Goal: Task Accomplishment & Management: Manage account settings

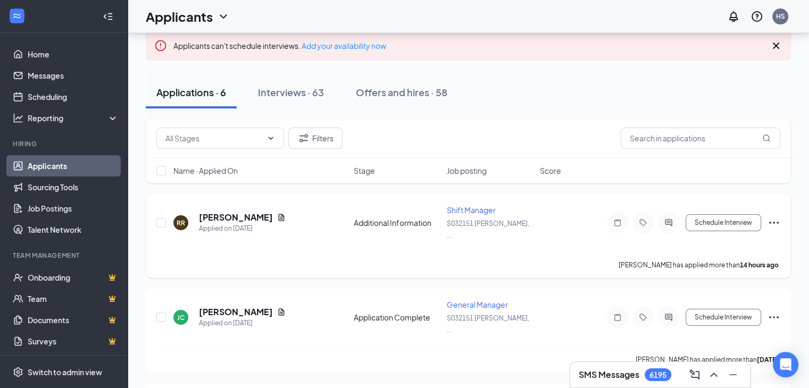
scroll to position [74, 0]
click at [270, 281] on div "View resume" at bounding box center [268, 274] width 47 height 22
click at [279, 307] on icon "Document" at bounding box center [282, 310] width 6 height 7
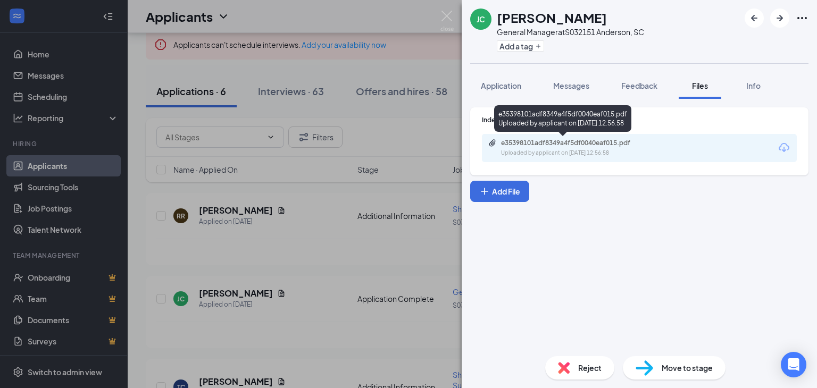
click at [615, 150] on div "Uploaded by applicant on [DATE] 12:56:58" at bounding box center [581, 153] width 160 height 9
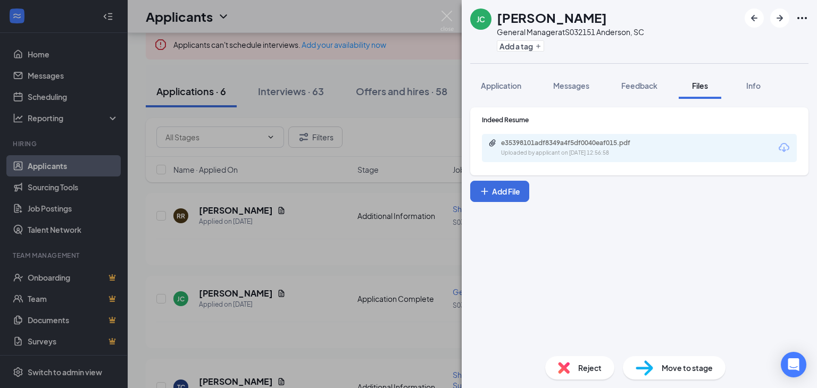
click at [247, 209] on div "[PERSON_NAME] General Manager at S032151 [PERSON_NAME], SC Add a tag Applicatio…" at bounding box center [408, 194] width 817 height 388
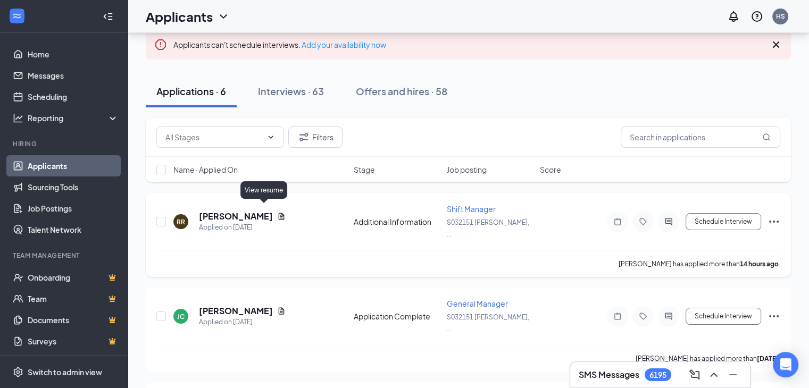
click at [279, 213] on icon "Document" at bounding box center [282, 216] width 6 height 7
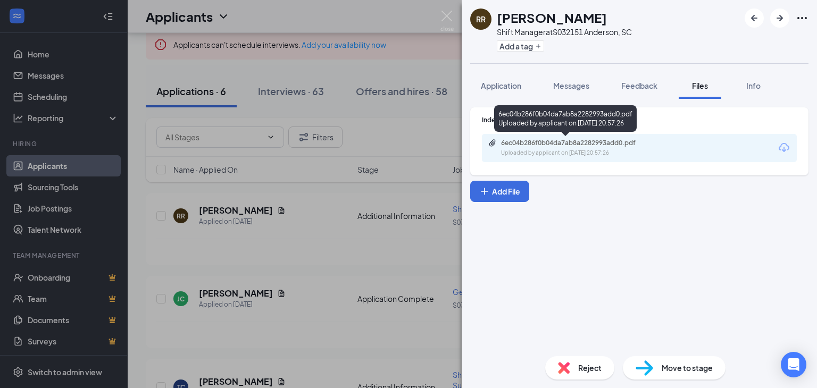
click at [547, 143] on div "6ec04b286f0b04da7ab8a2282993add0.pdf" at bounding box center [575, 143] width 149 height 9
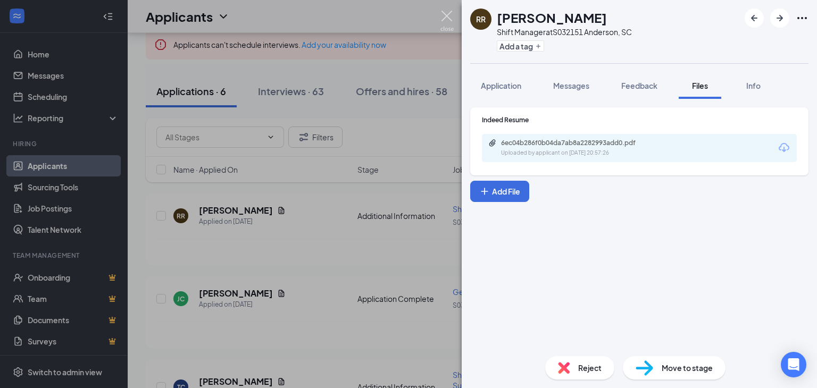
click at [453, 13] on img at bounding box center [446, 21] width 13 height 21
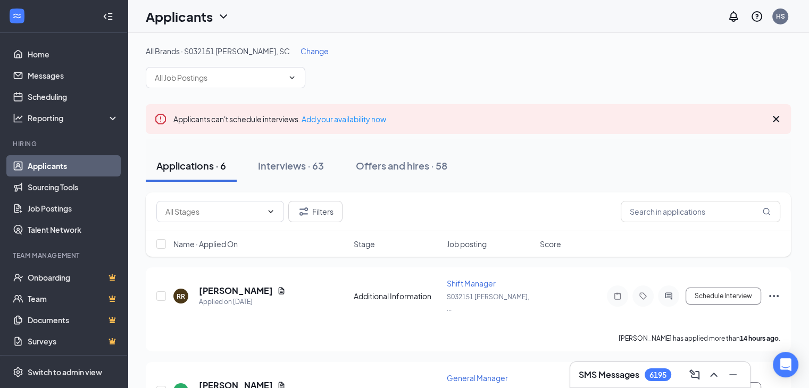
click at [300, 54] on span "Change" at bounding box center [314, 51] width 28 height 10
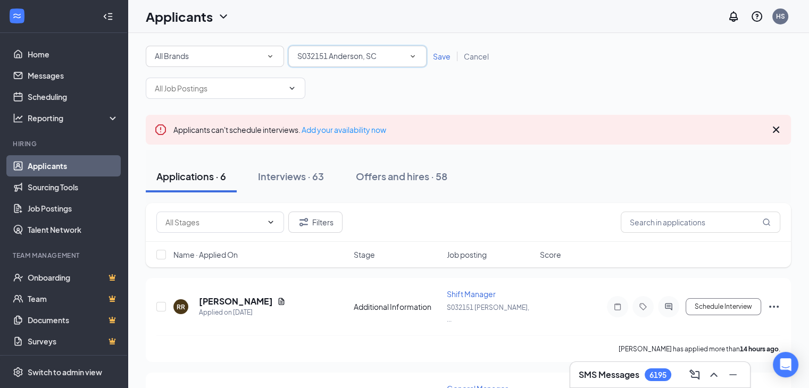
click at [414, 52] on icon "SmallChevronDown" at bounding box center [413, 57] width 10 height 10
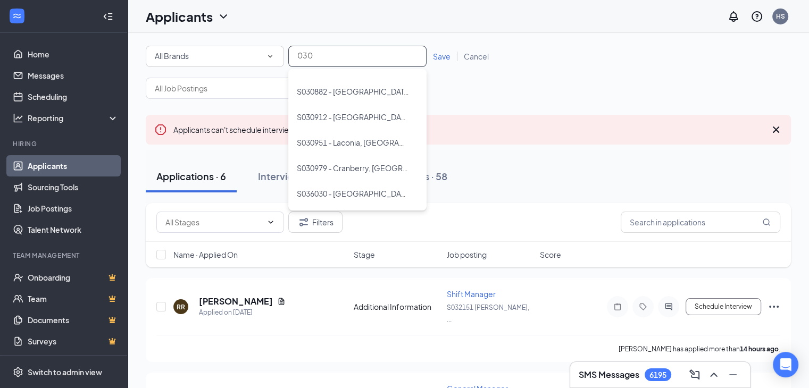
scroll to position [785, 0]
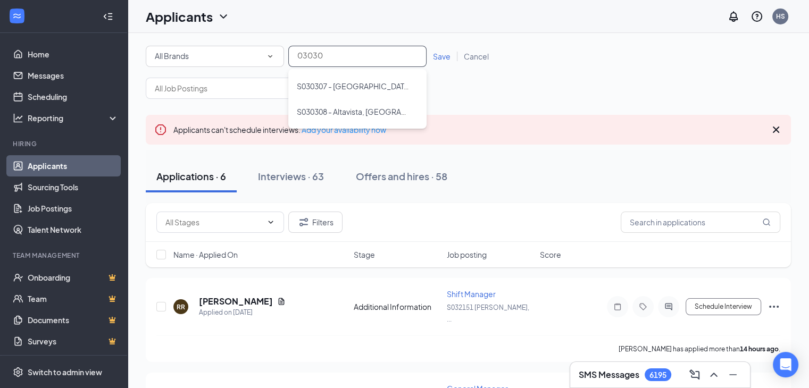
type input "030308"
click at [351, 83] on span "S030308 - Altavista, [GEOGRAPHIC_DATA]" at bounding box center [370, 86] width 146 height 10
click at [436, 53] on span "Save" at bounding box center [442, 57] width 18 height 10
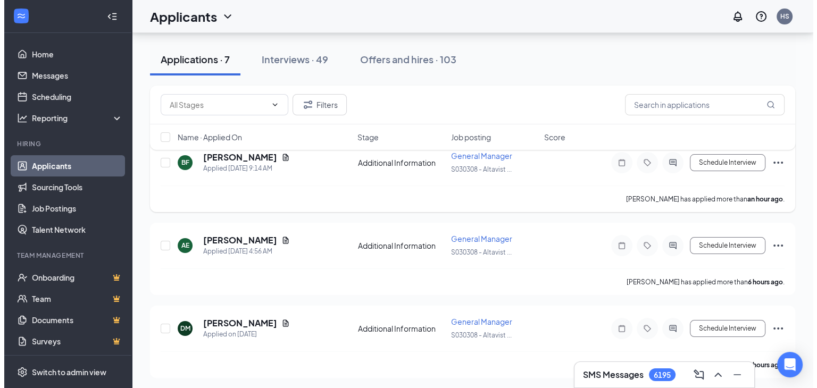
scroll to position [128, 0]
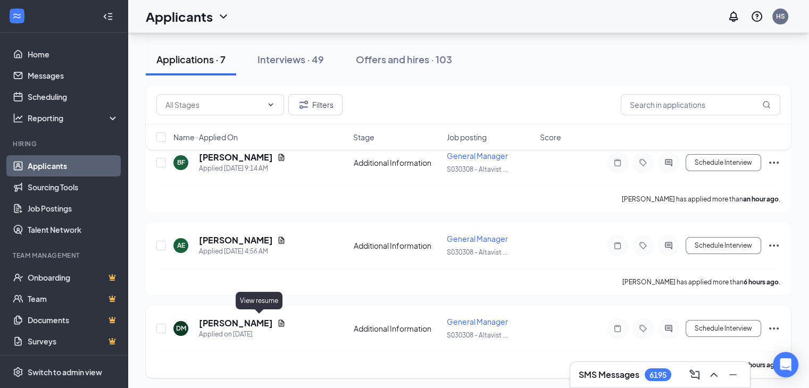
click at [277, 320] on icon "Document" at bounding box center [281, 323] width 9 height 9
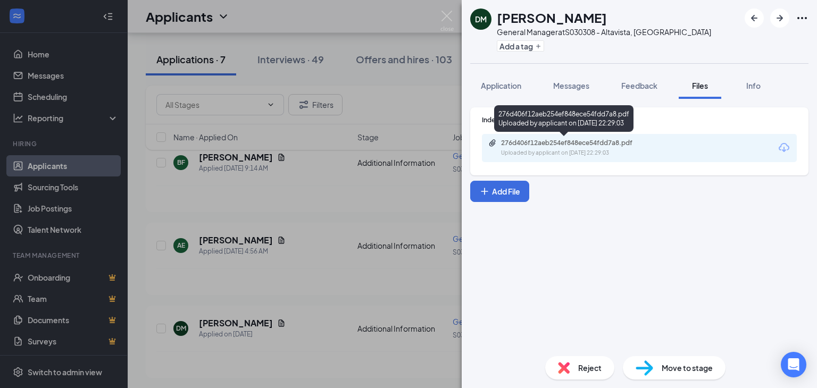
click at [600, 148] on div "276d406f12aeb254ef848ece54fdd7a8.pdf Uploaded by applicant on [DATE] 22:29:03" at bounding box center [574, 148] width 172 height 19
